Goal: Task Accomplishment & Management: Manage account settings

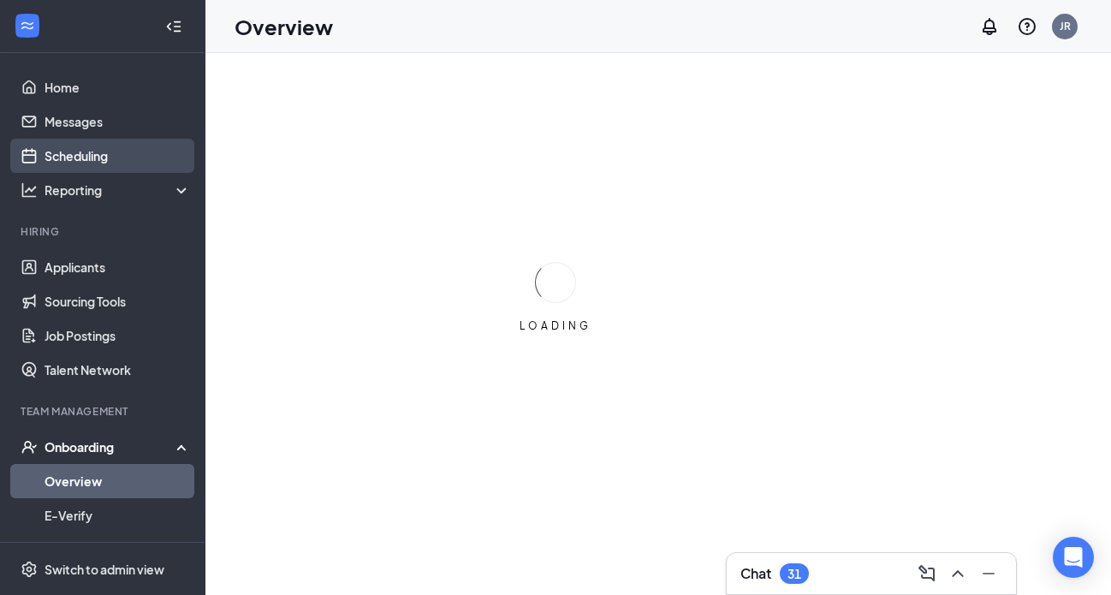
click at [101, 160] on link "Scheduling" at bounding box center [117, 156] width 146 height 34
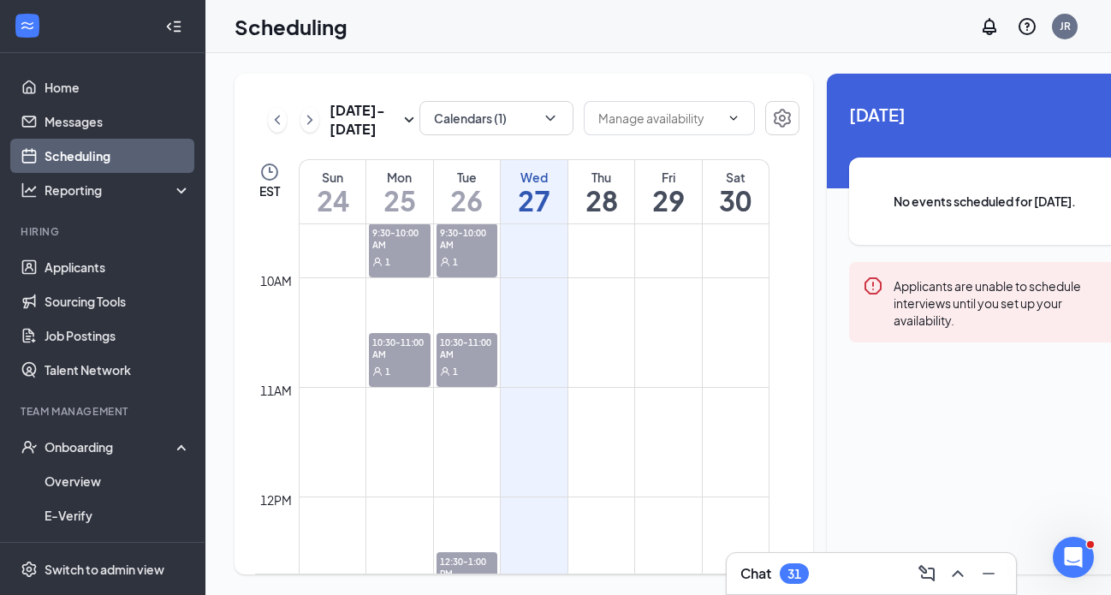
click at [416, 270] on div "1" at bounding box center [400, 260] width 62 height 17
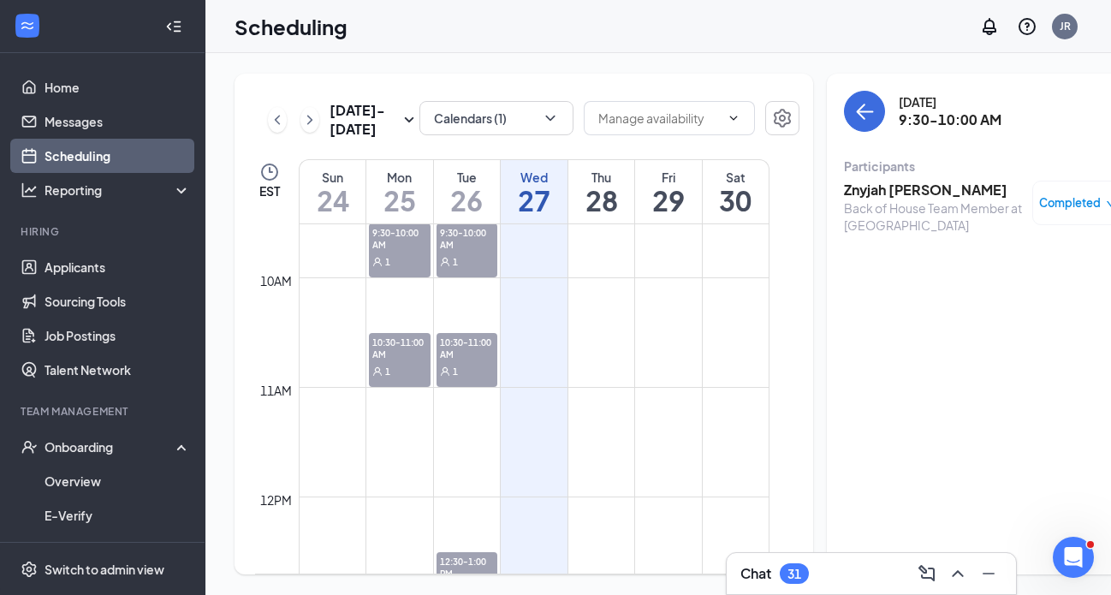
click at [407, 362] on span "10:30-11:00 AM" at bounding box center [400, 347] width 62 height 29
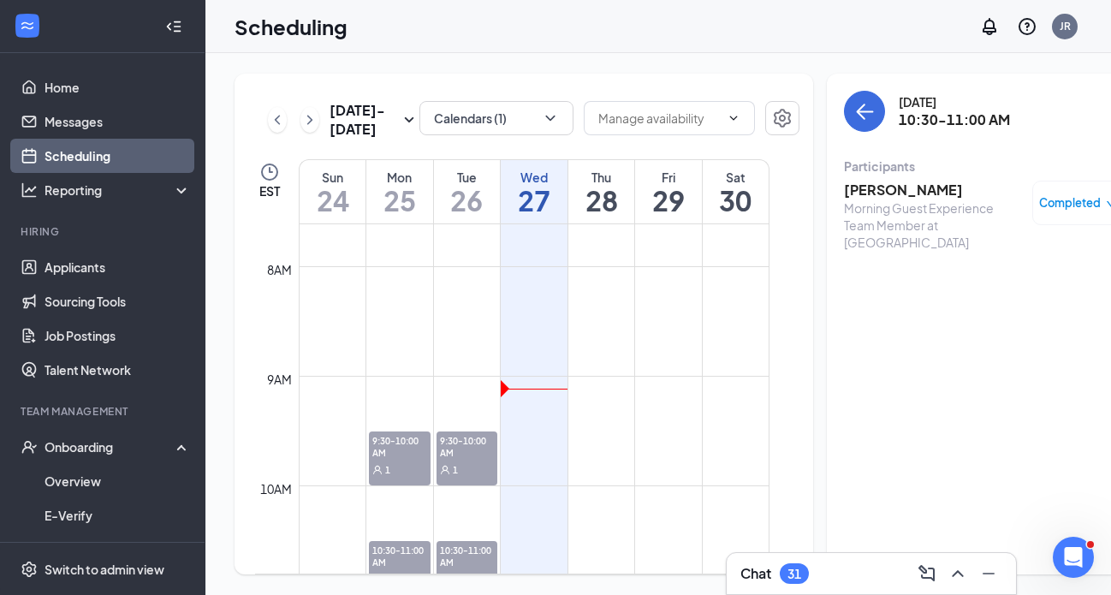
scroll to position [1022, 0]
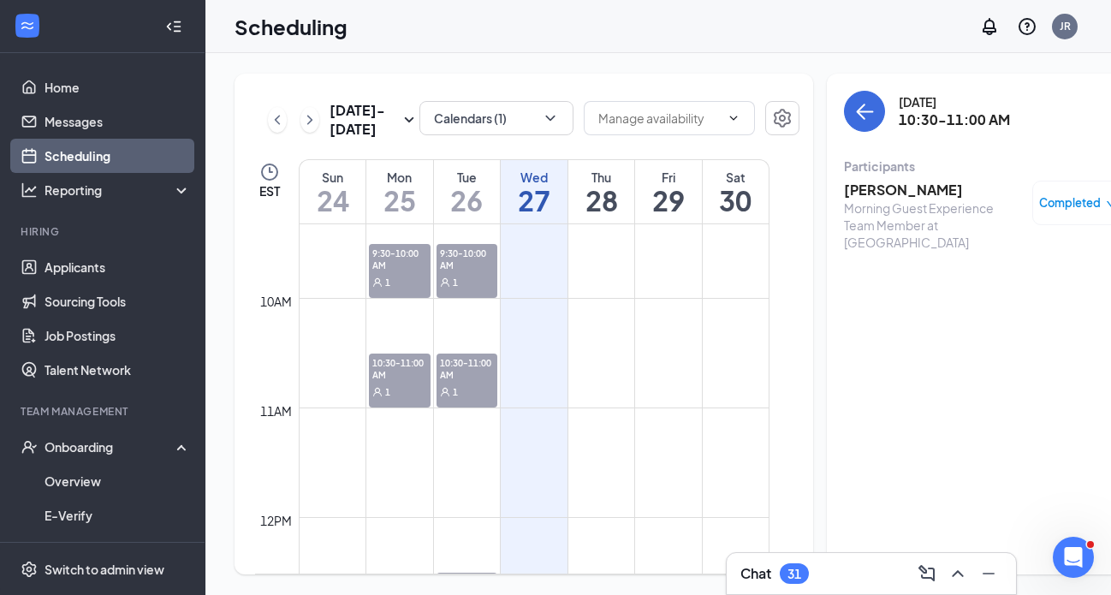
click at [458, 298] on div "9:30-10:00 AM 1" at bounding box center [467, 271] width 62 height 54
click at [467, 382] on span "10:30-11:00 AM" at bounding box center [467, 367] width 62 height 29
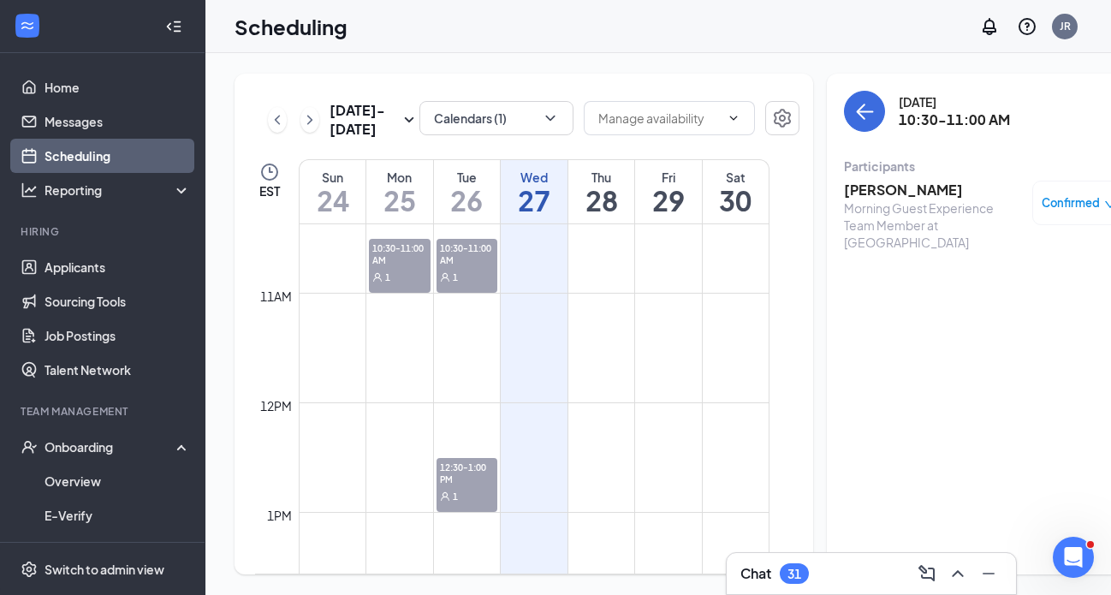
scroll to position [1206, 0]
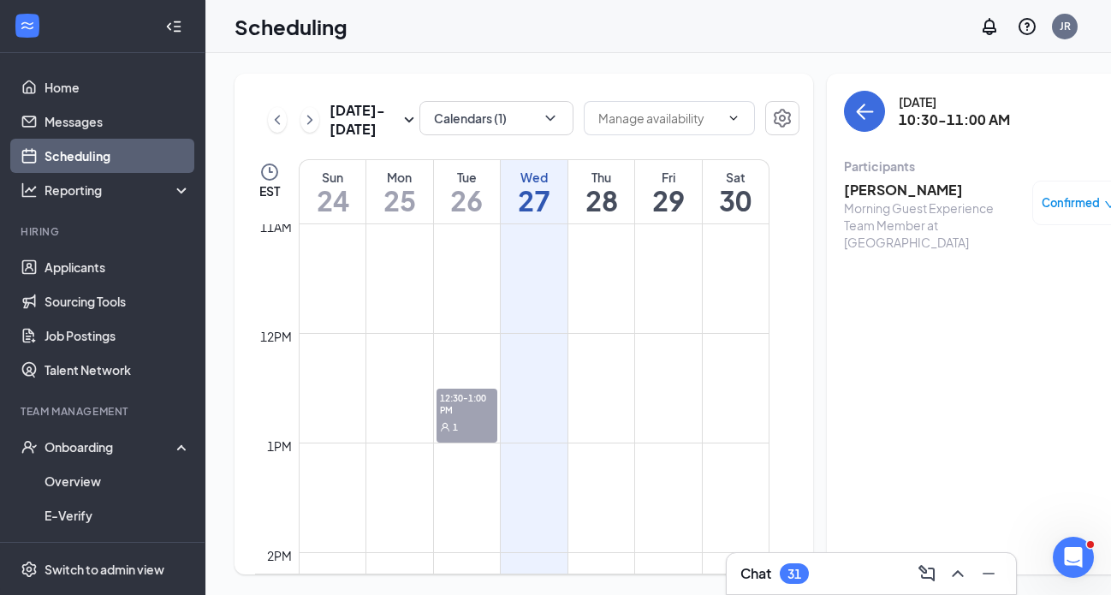
click at [467, 418] on span "12:30-1:00 PM" at bounding box center [467, 402] width 62 height 29
click at [1041, 209] on span "Confirmed" at bounding box center [1070, 202] width 58 height 17
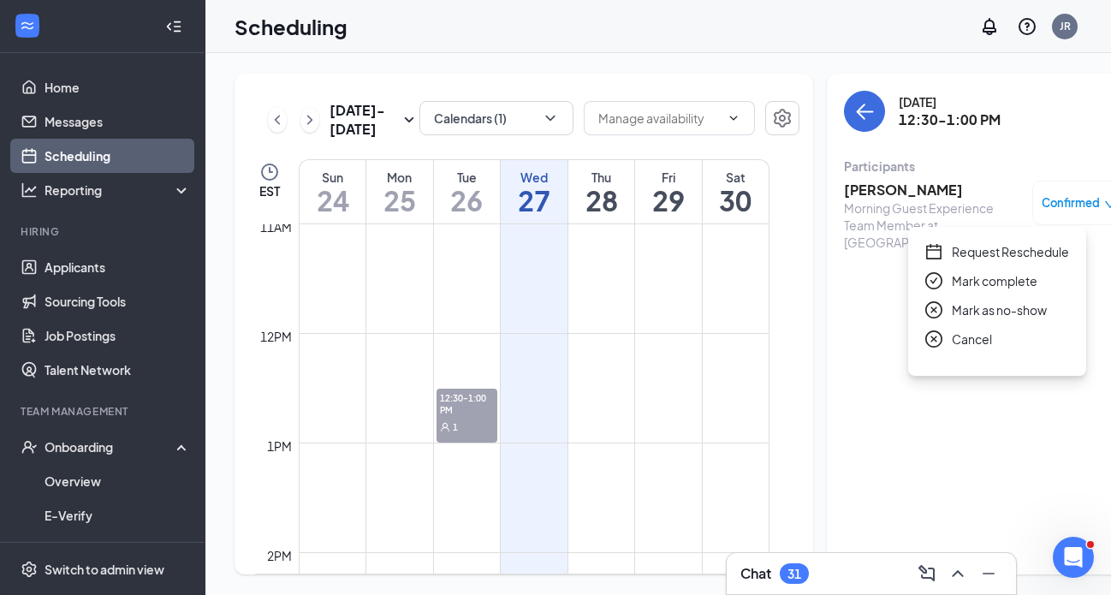
click at [975, 285] on span "Mark complete" at bounding box center [994, 280] width 86 height 19
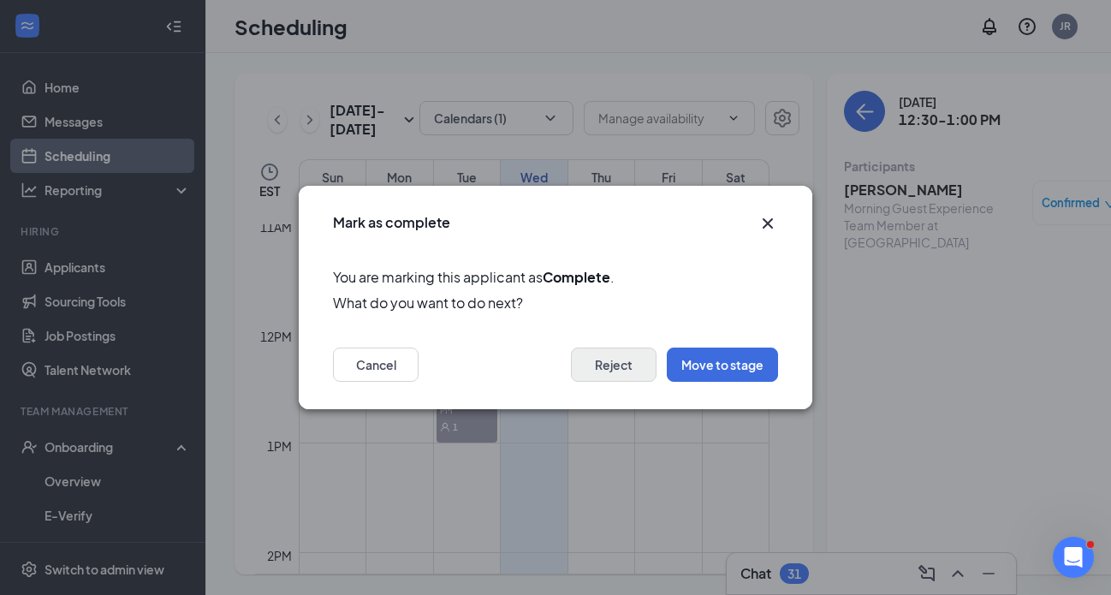
click at [610, 381] on div "Reject Move to stage" at bounding box center [674, 364] width 207 height 34
click at [607, 368] on button "Reject" at bounding box center [614, 364] width 86 height 34
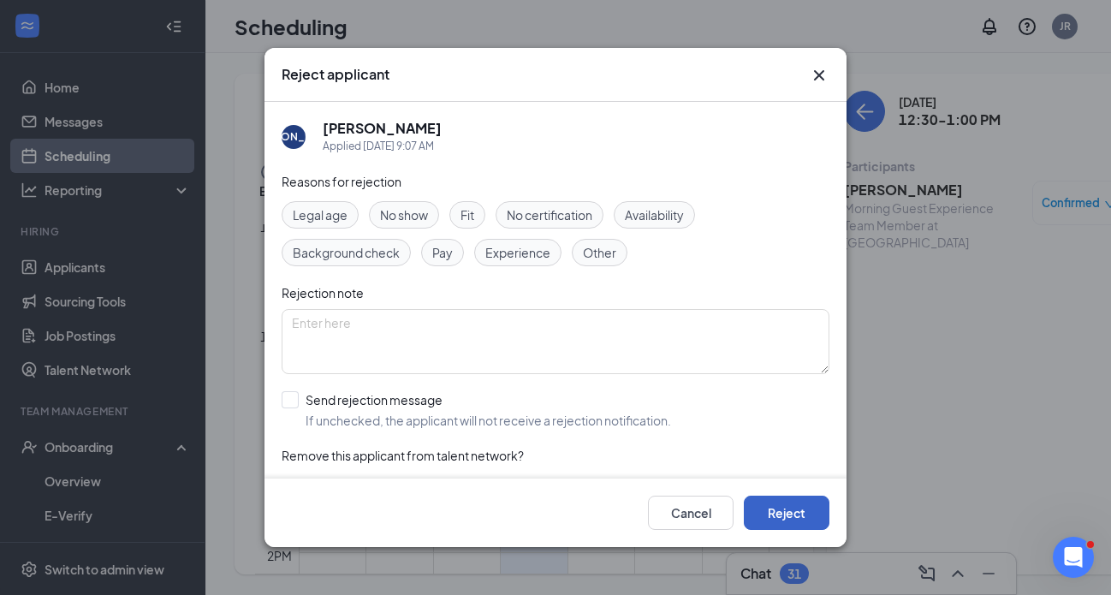
click at [758, 518] on button "Reject" at bounding box center [787, 512] width 86 height 34
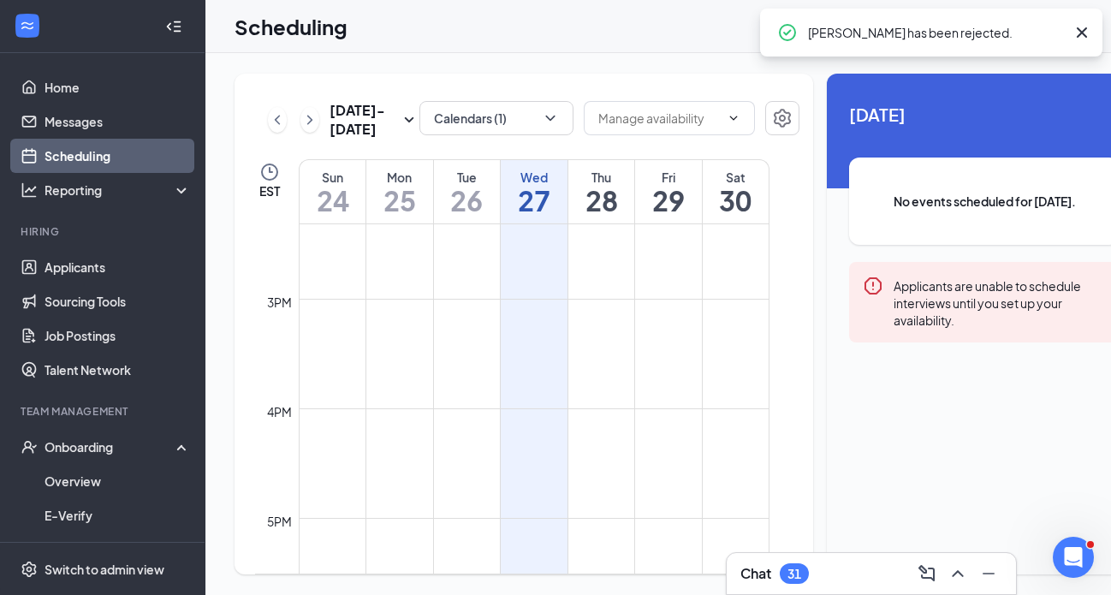
scroll to position [1208, 0]
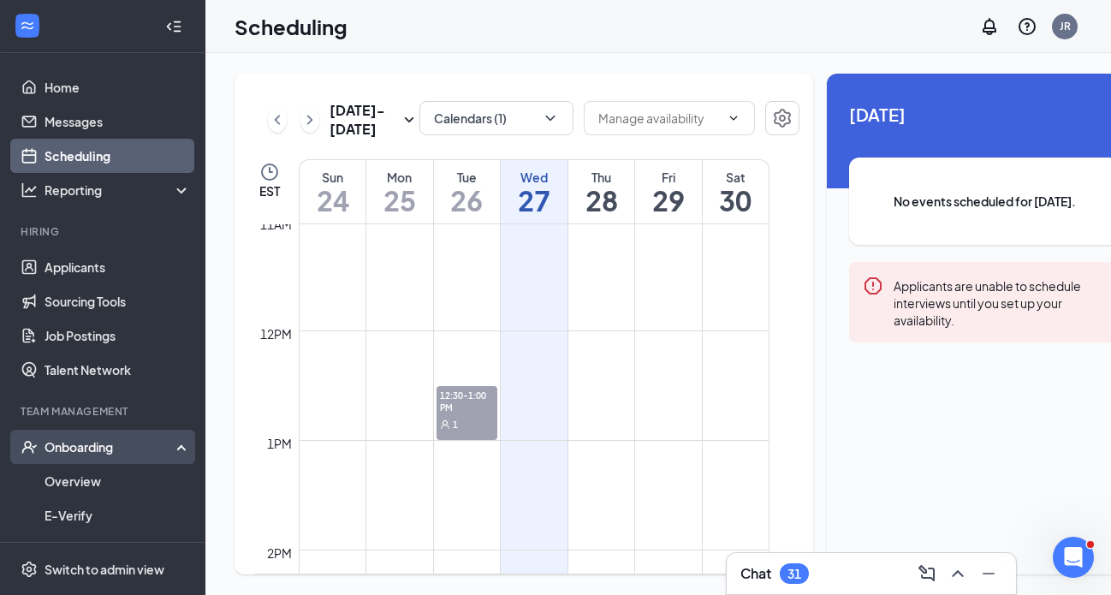
click at [78, 447] on div "Onboarding" at bounding box center [110, 446] width 132 height 17
click at [72, 483] on link "Overview" at bounding box center [117, 481] width 146 height 34
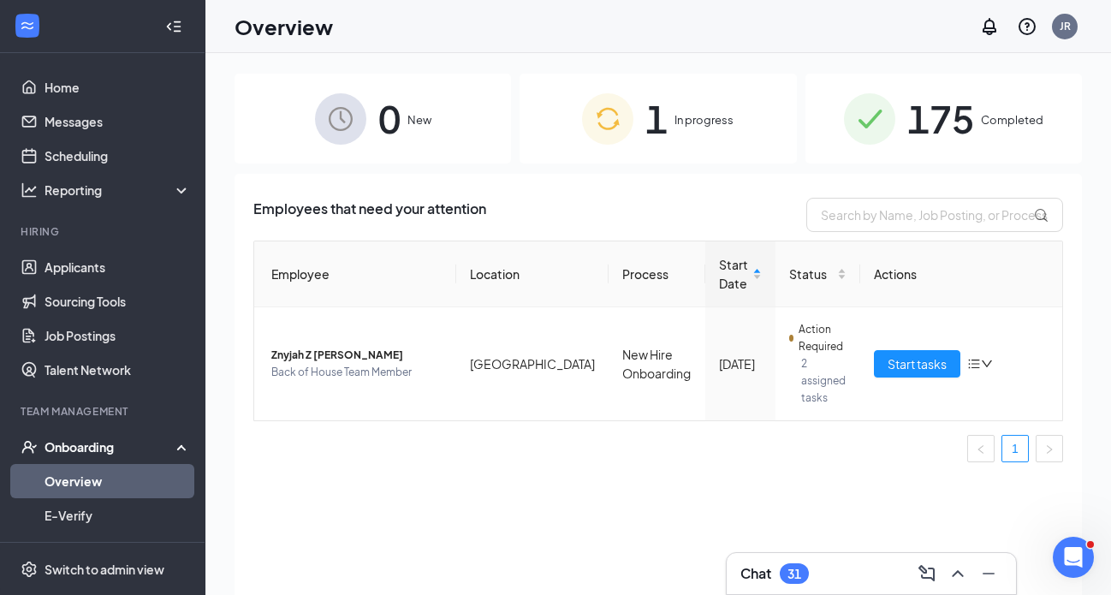
click at [687, 131] on div "1 In progress" at bounding box center [657, 119] width 276 height 90
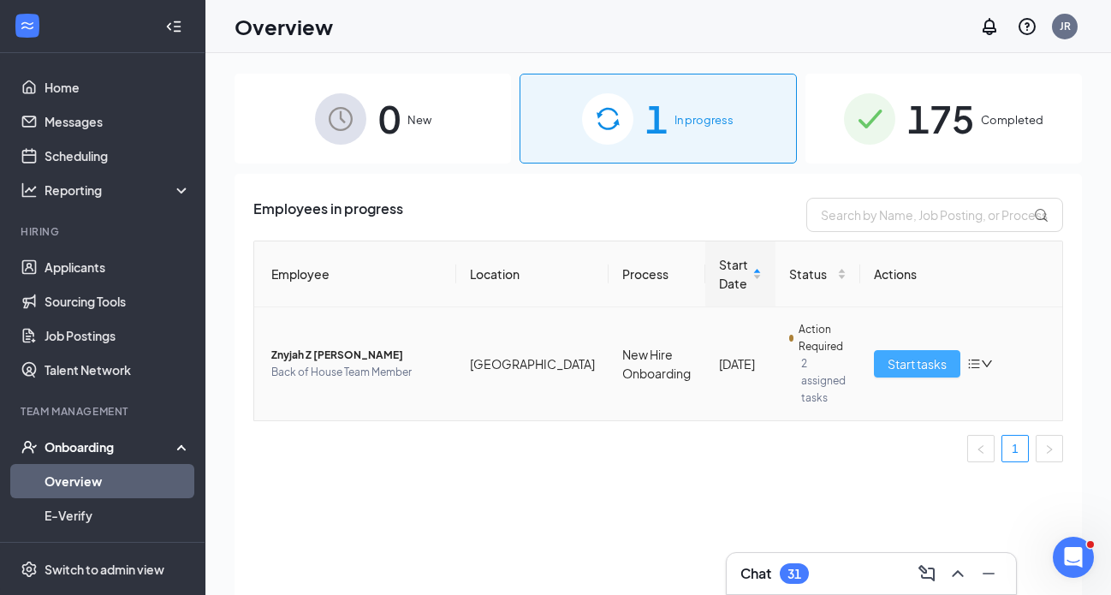
click at [900, 359] on span "Start tasks" at bounding box center [916, 363] width 59 height 19
